Goal: Navigation & Orientation: Go to known website

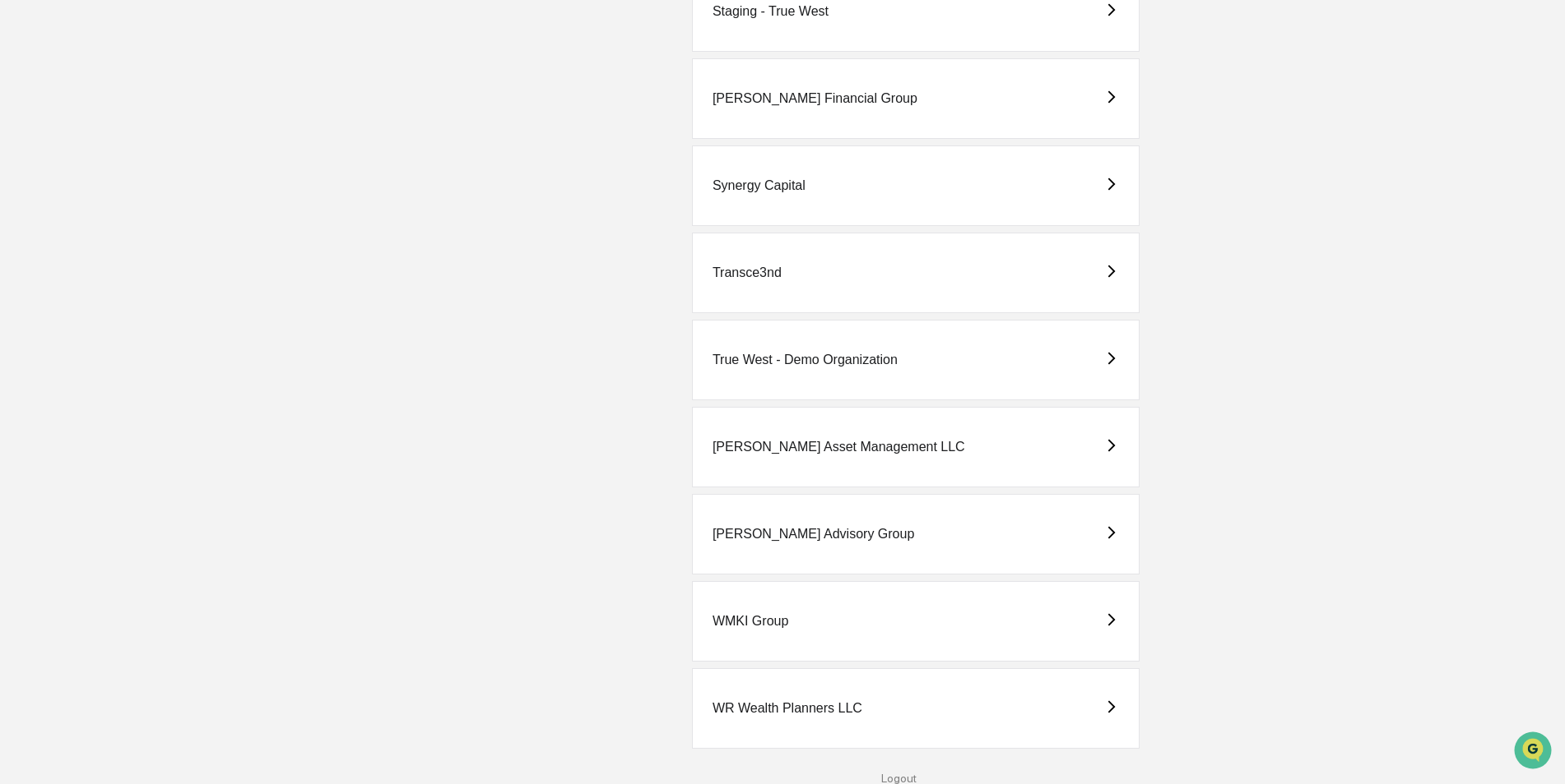
scroll to position [3954, 0]
click at [788, 359] on div "True West - Demo Organization" at bounding box center [805, 359] width 185 height 15
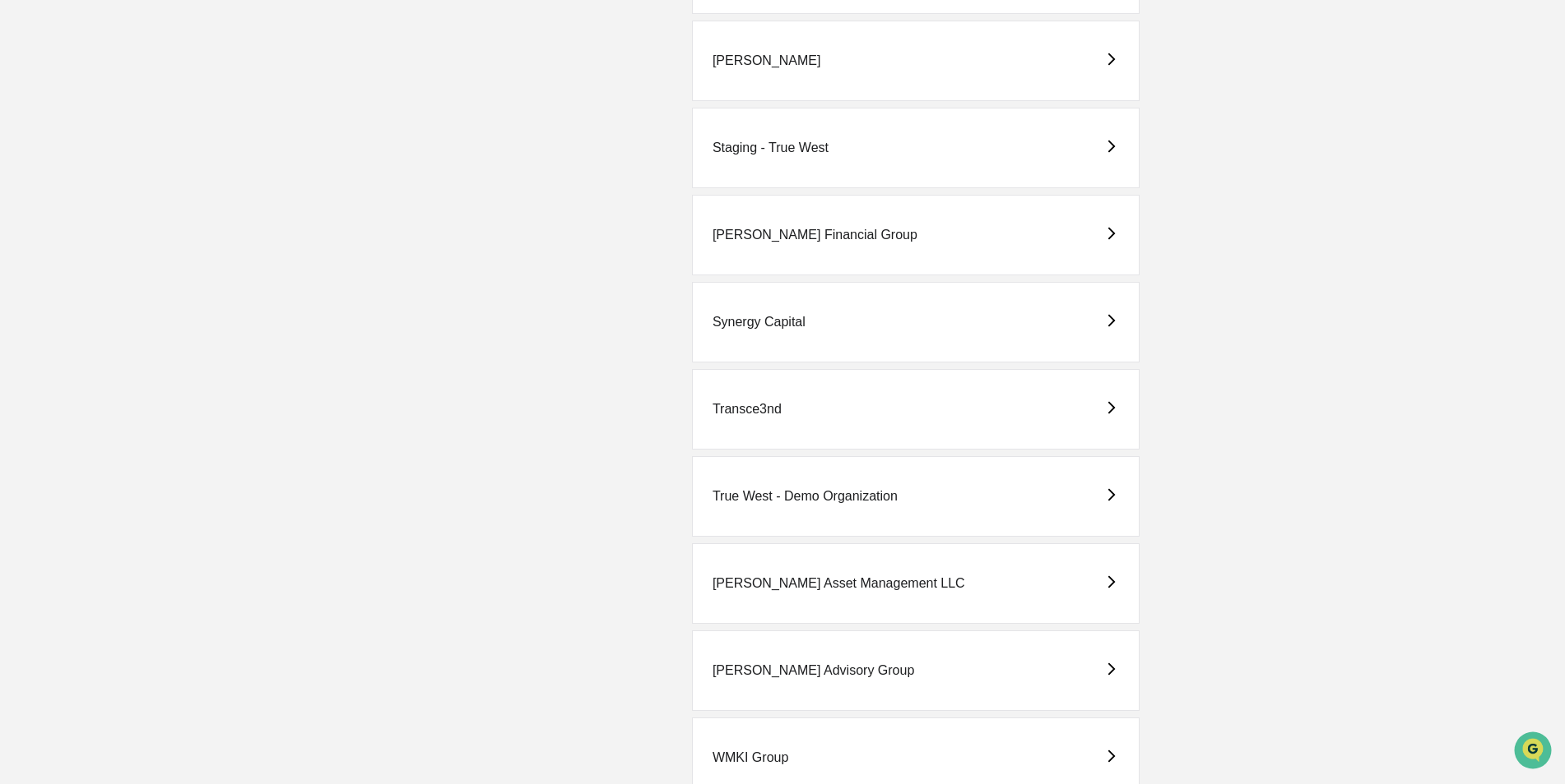
scroll to position [3954, 0]
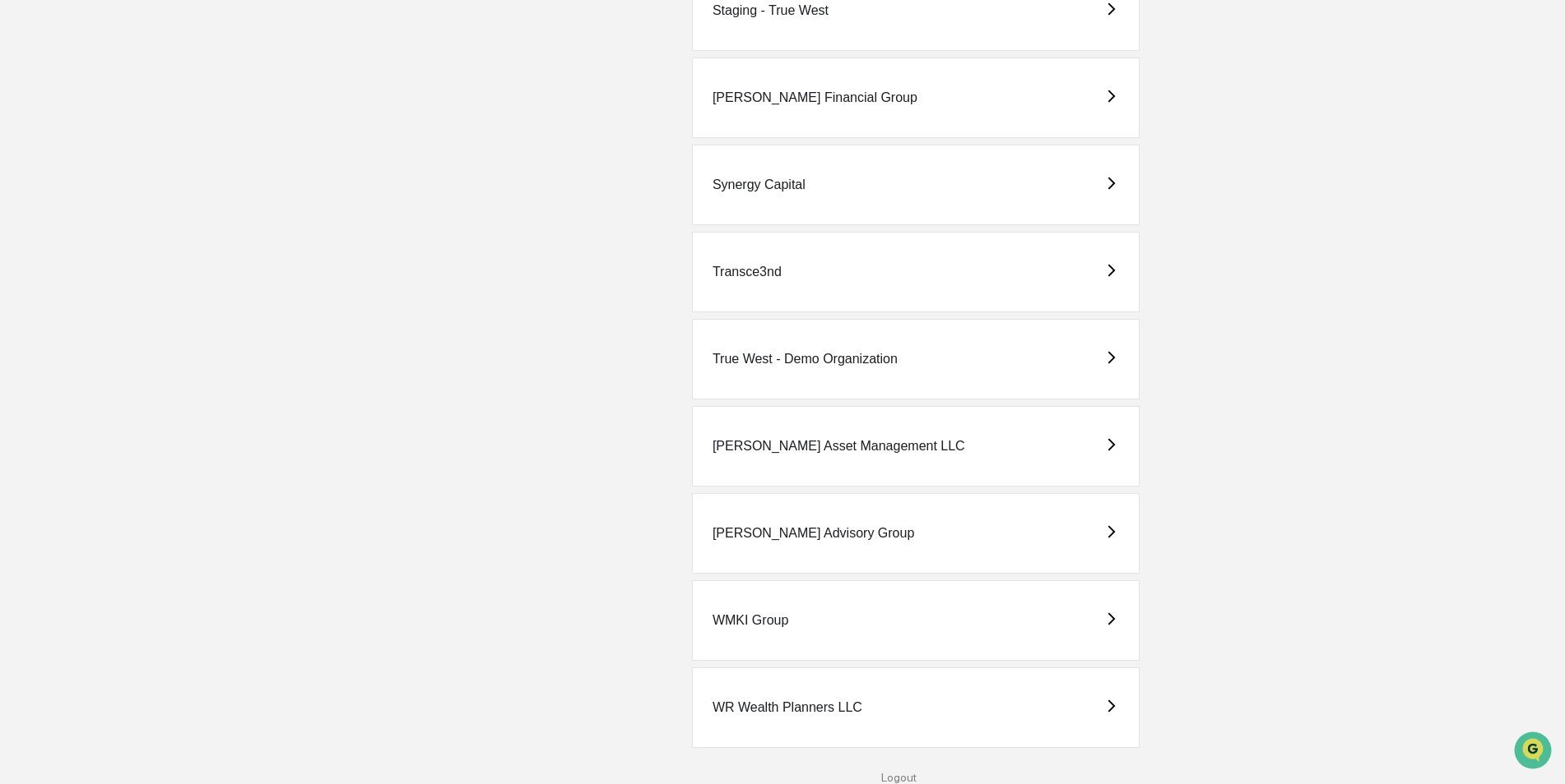
click at [795, 356] on div "True West - Demo Organization" at bounding box center [805, 359] width 185 height 15
